Goal: Find specific page/section

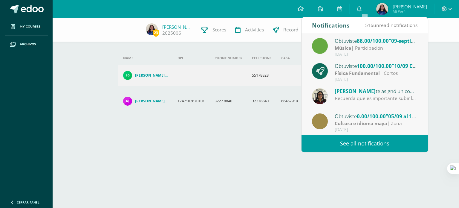
click at [397, 98] on div "Recuerda que es importante subir la evidencia de tu trabajo terminado a tiempo,…" at bounding box center [376, 98] width 83 height 7
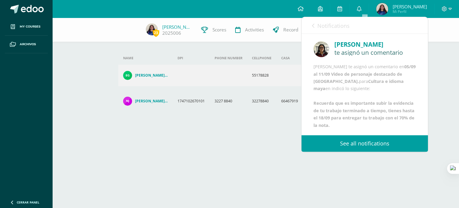
scroll to position [29, 0]
click at [315, 25] on link "Notifications" at bounding box center [331, 25] width 38 height 17
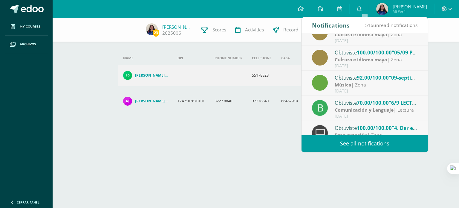
scroll to position [99, 0]
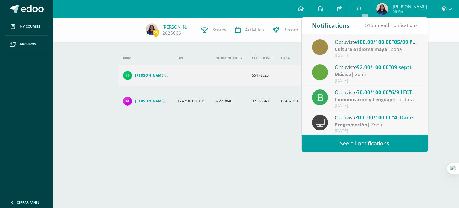
click at [391, 98] on strong "Comunicación y Lenguaje" at bounding box center [364, 99] width 59 height 7
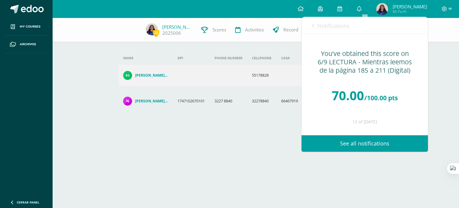
scroll to position [0, 0]
click at [439, 75] on div "23 [PERSON_NAME] 2025006 Scores Activities Record Contacts Add new guardian Add…" at bounding box center [256, 78] width 406 height 120
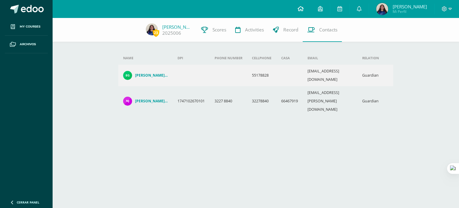
click at [311, 8] on link at bounding box center [300, 9] width 20 height 18
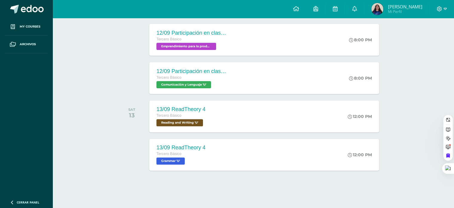
scroll to position [11, 0]
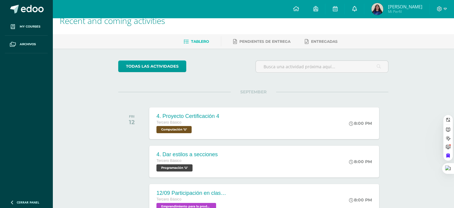
click at [357, 11] on icon at bounding box center [354, 8] width 5 height 5
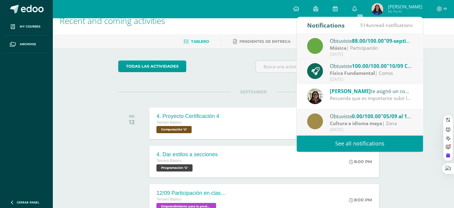
click at [359, 96] on div "Recuerda que es importante subir la evidencia de tu trabajo terminado a tiempo,…" at bounding box center [371, 98] width 83 height 7
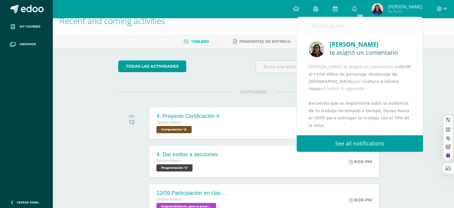
scroll to position [8, 0]
click at [264, 66] on input "text" at bounding box center [322, 67] width 132 height 12
